Goal: Task Accomplishment & Management: Use online tool/utility

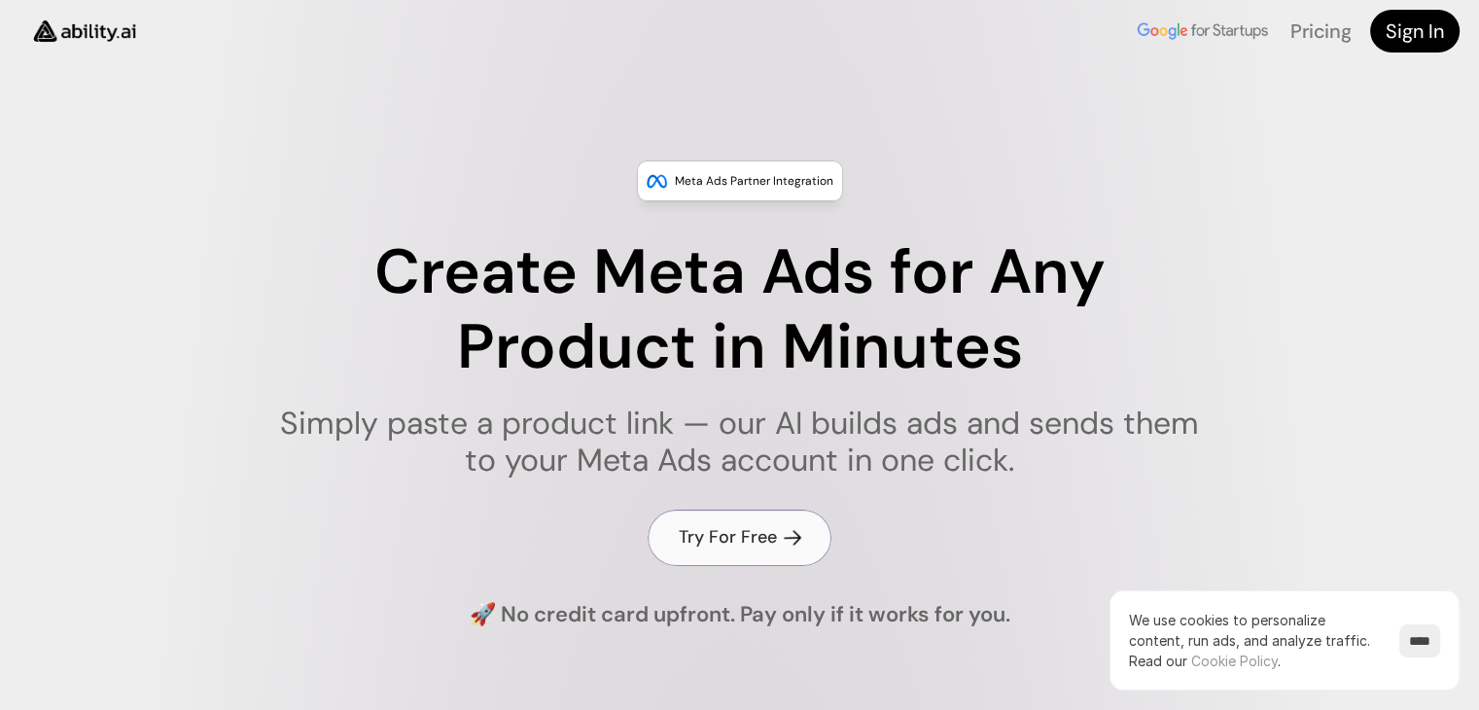
click at [754, 558] on link "Try For Free" at bounding box center [740, 536] width 184 height 55
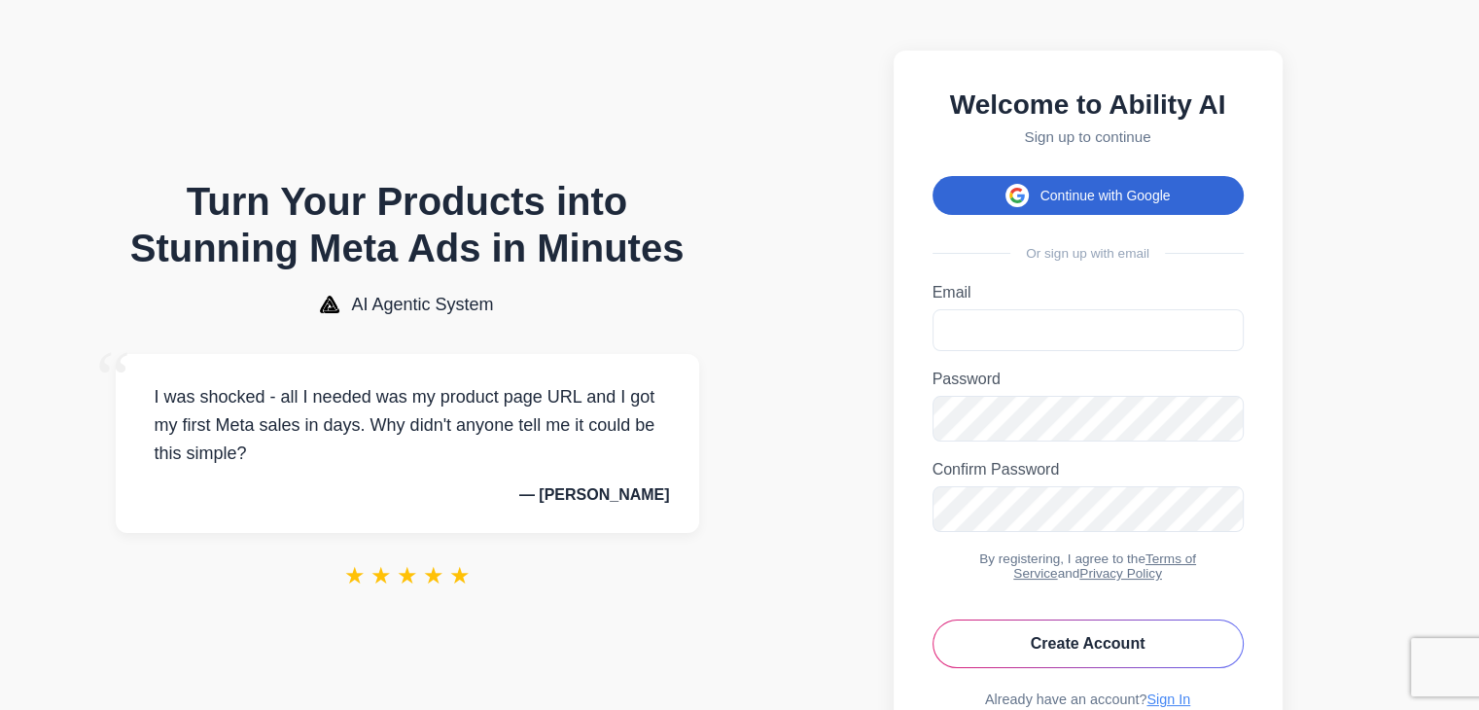
click at [1150, 194] on button "Continue with Google" at bounding box center [1087, 195] width 311 height 39
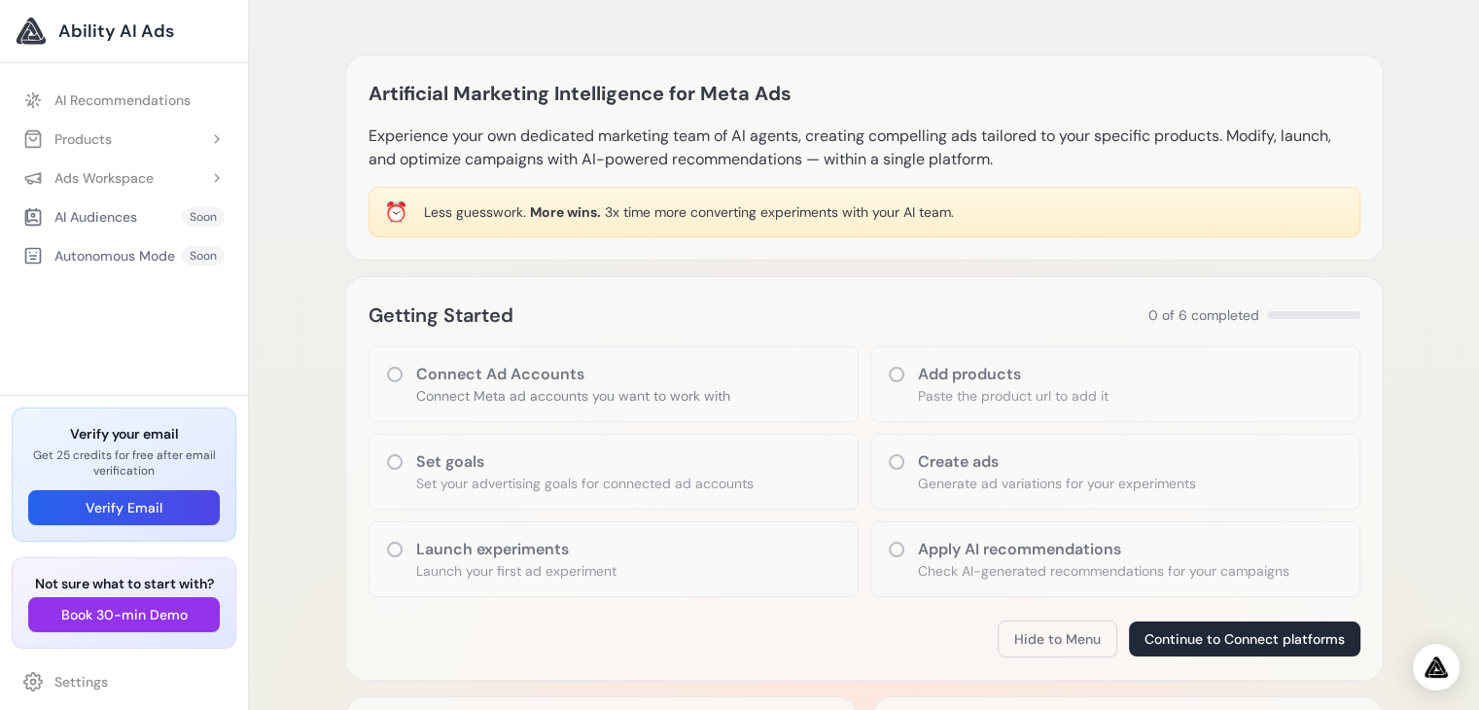
click at [898, 465] on icon at bounding box center [896, 461] width 19 height 19
